Goal: Find specific page/section: Find specific page/section

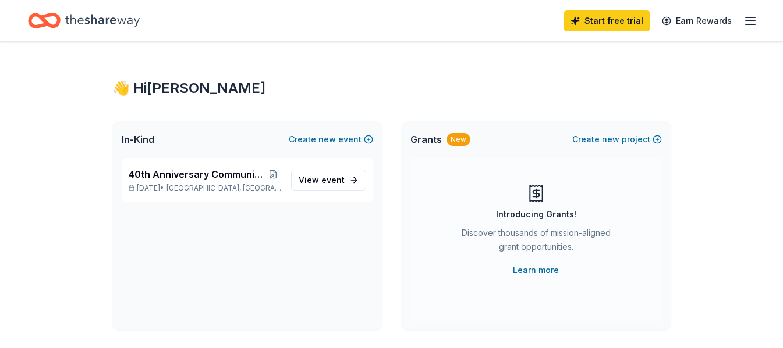
click at [753, 22] on icon "button" at bounding box center [750, 21] width 14 height 14
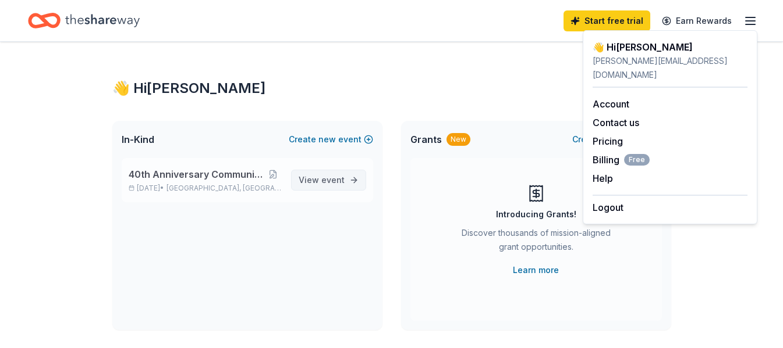
click at [351, 178] on link "View event" at bounding box center [328, 180] width 75 height 21
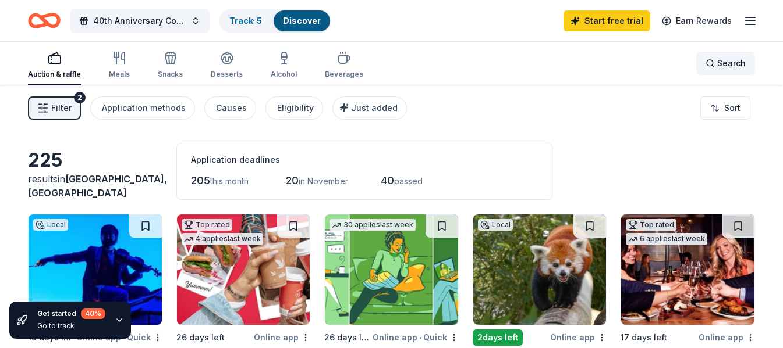
click at [731, 59] on span "Search" at bounding box center [731, 63] width 29 height 14
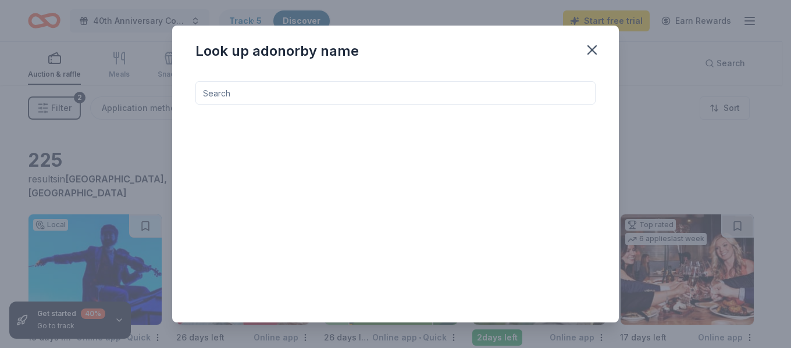
click at [319, 93] on input at bounding box center [395, 92] width 400 height 23
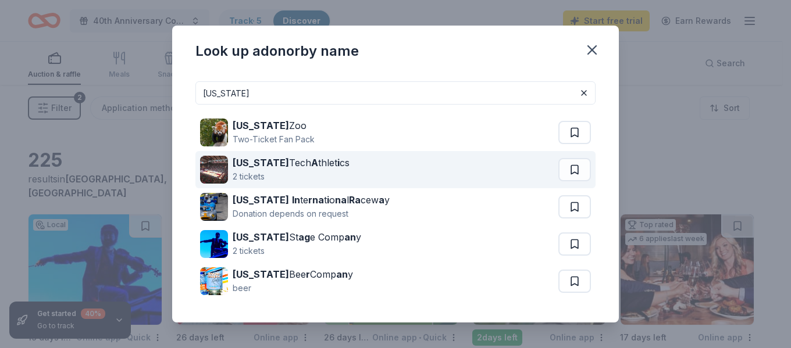
type input "virginia"
click at [326, 170] on div "Virginia Tech A thlet i cs" at bounding box center [291, 163] width 117 height 14
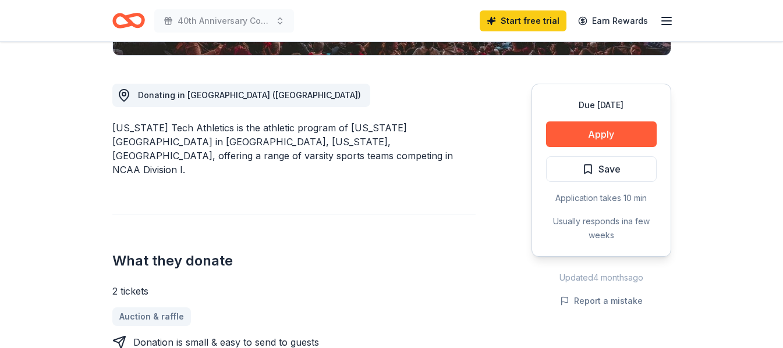
scroll to position [175, 0]
